Goal: Navigation & Orientation: Find specific page/section

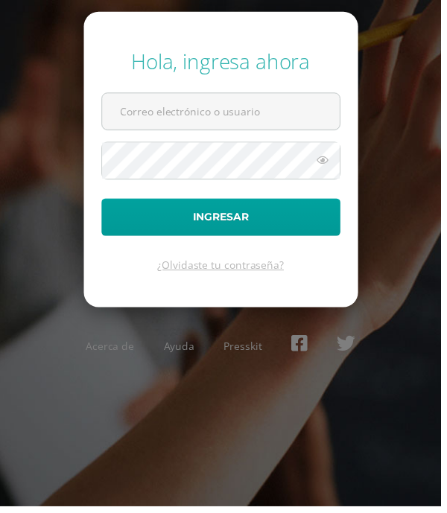
click at [273, 113] on input "text" at bounding box center [223, 113] width 240 height 36
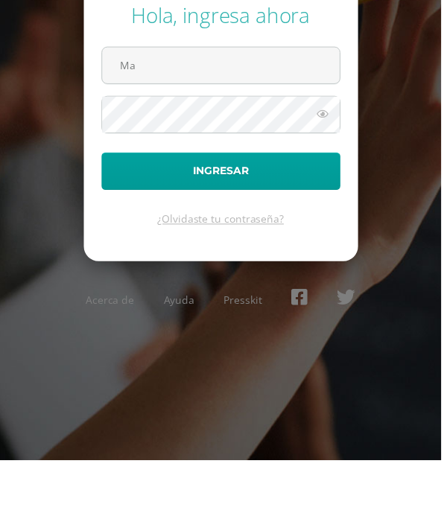
type input "M"
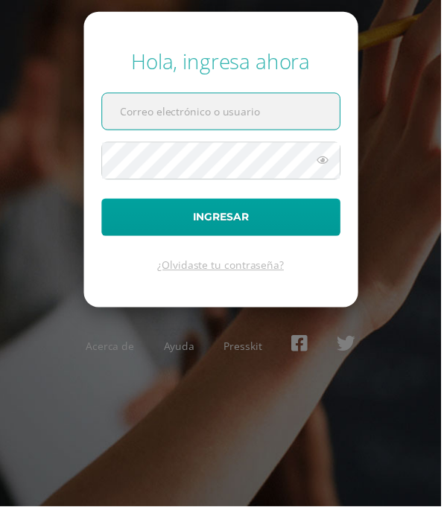
click at [222, 117] on input "text" at bounding box center [223, 113] width 240 height 36
type input "antonellacontreras@colegiovalles.com"
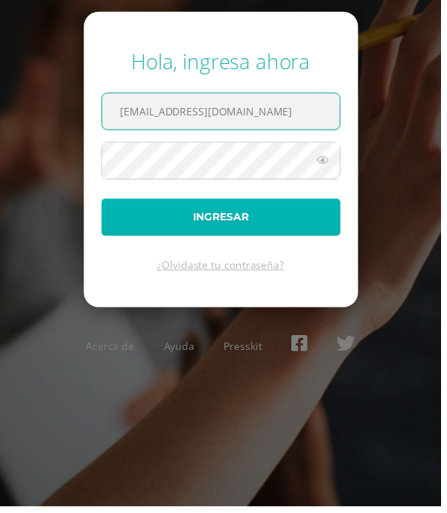
click at [295, 221] on button "Ingresar" at bounding box center [224, 220] width 242 height 38
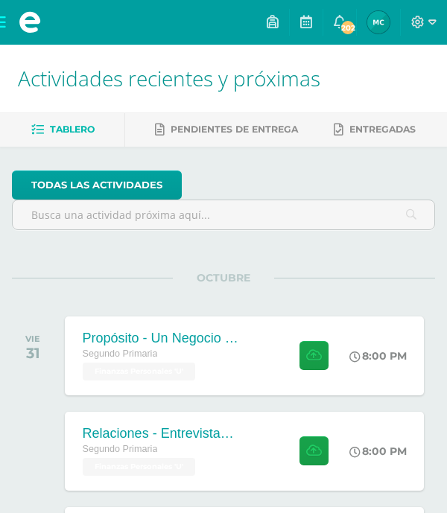
click at [348, 21] on span "202" at bounding box center [347, 27] width 16 height 16
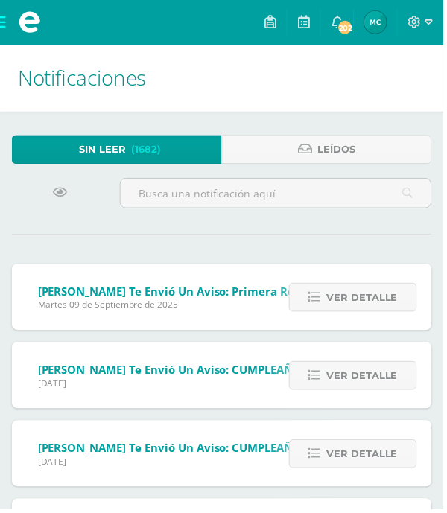
click at [383, 310] on span "Ver detalle" at bounding box center [364, 300] width 71 height 28
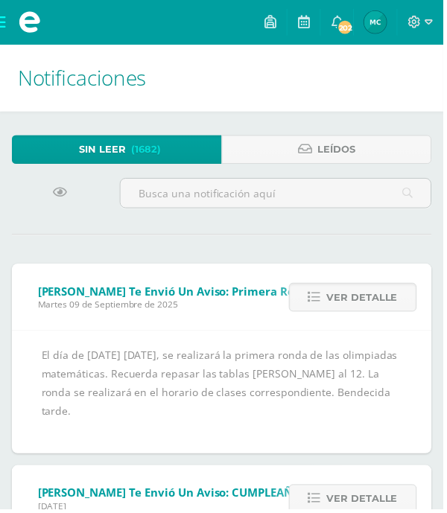
click at [386, 34] on span "María Antonella Mi Perfil" at bounding box center [378, 22] width 28 height 30
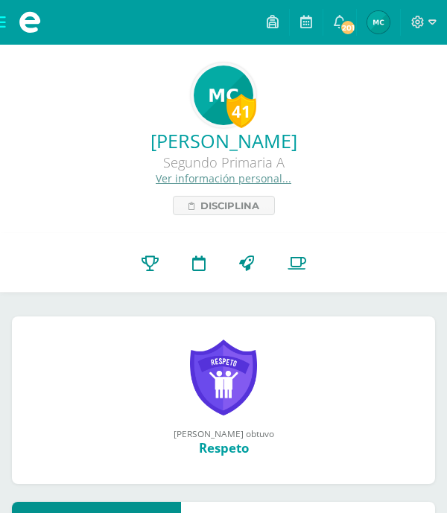
click at [269, 31] on link at bounding box center [272, 22] width 33 height 45
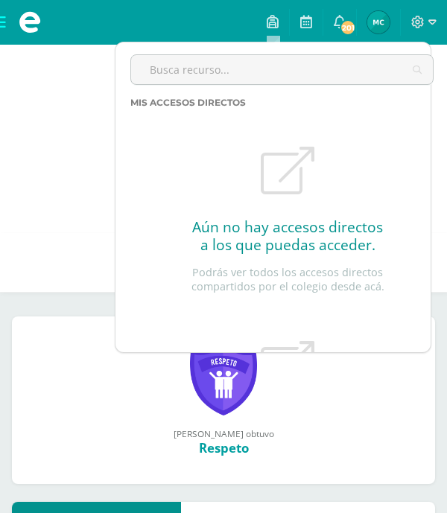
click at [304, 23] on icon at bounding box center [306, 21] width 12 height 13
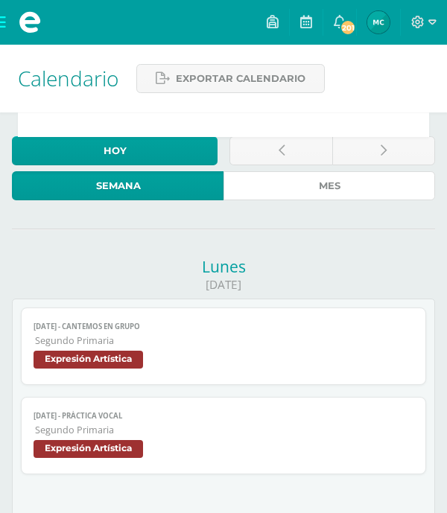
click at [411, 198] on link "Mes" at bounding box center [328, 185] width 211 height 29
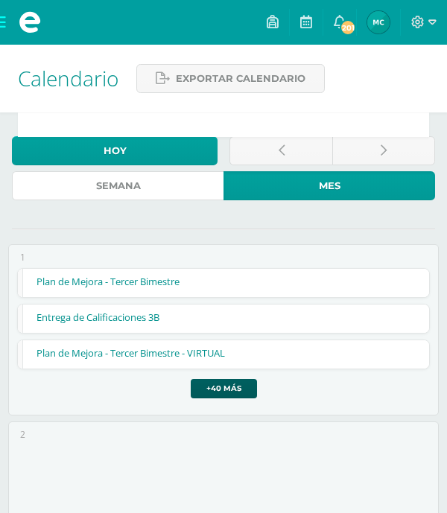
click at [127, 190] on link "Semana" at bounding box center [117, 185] width 211 height 29
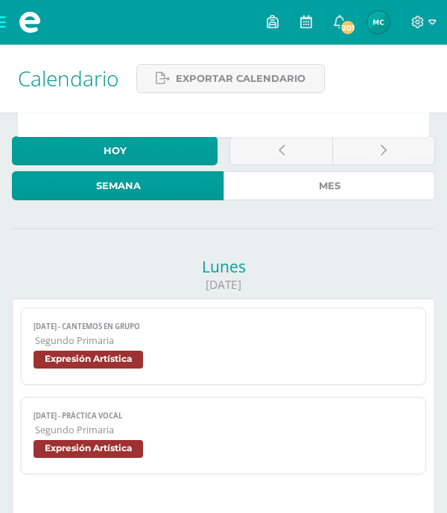
click at [379, 191] on link "Mes" at bounding box center [328, 185] width 211 height 29
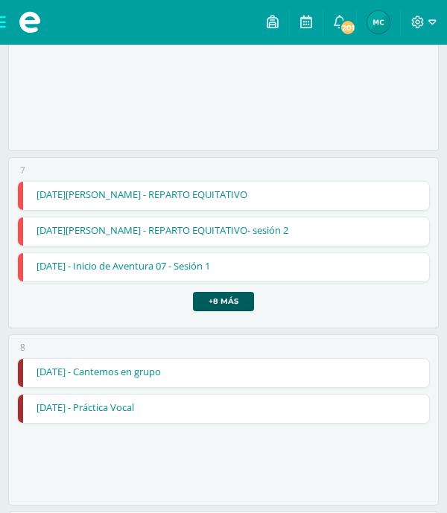
click at [348, 437] on div "[DATE] 8 - Cantemos en grupo [DATE] - Cantemos en grupo Expresión Artística Car…" at bounding box center [223, 419] width 430 height 171
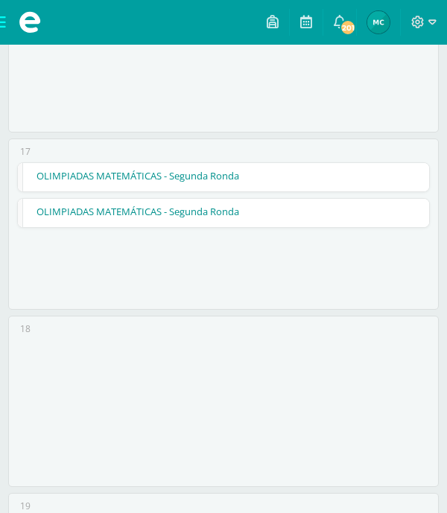
scroll to position [2932, 0]
